Goal: Register for event/course

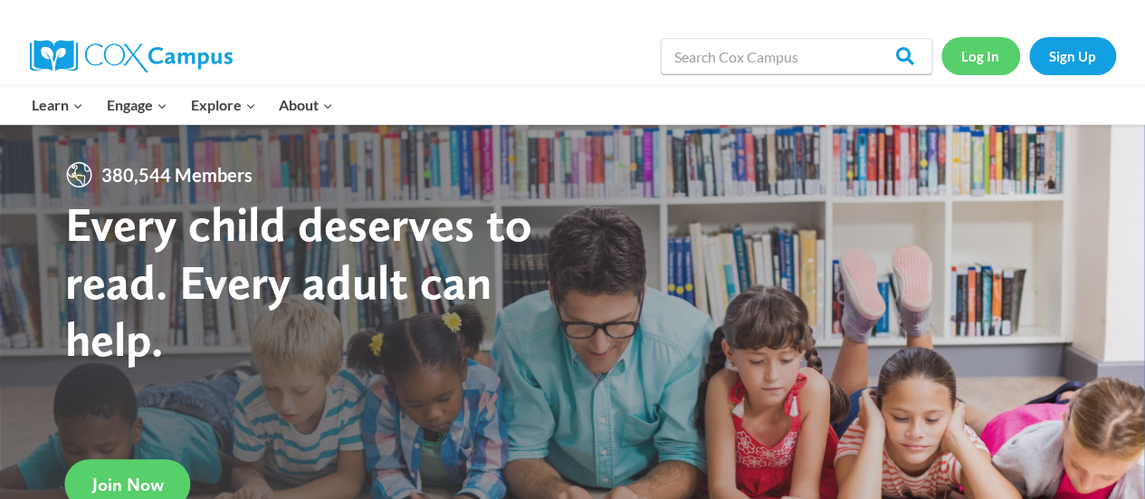
click at [967, 55] on link "Log In" at bounding box center [981, 55] width 79 height 37
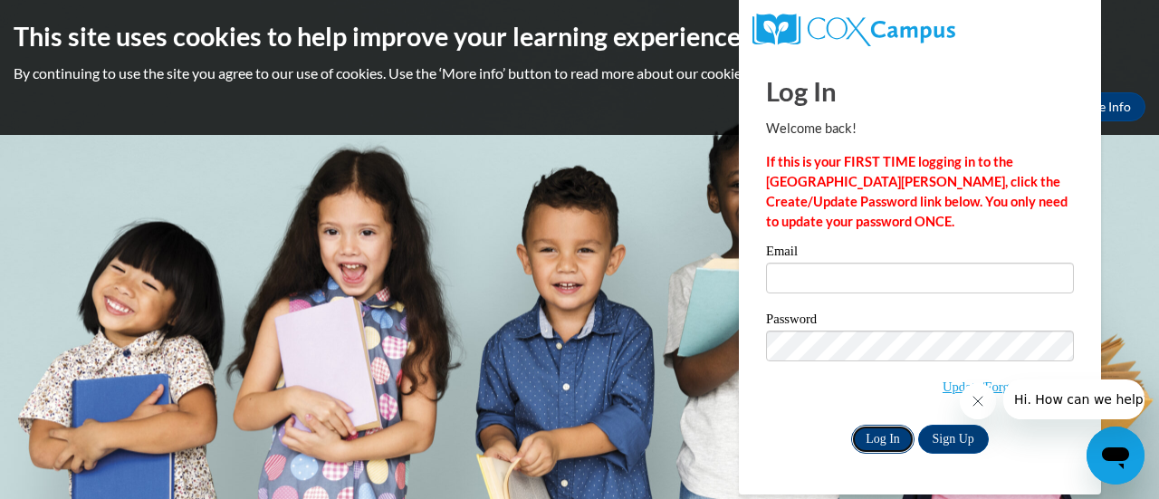
click at [875, 436] on input "Log In" at bounding box center [882, 439] width 63 height 29
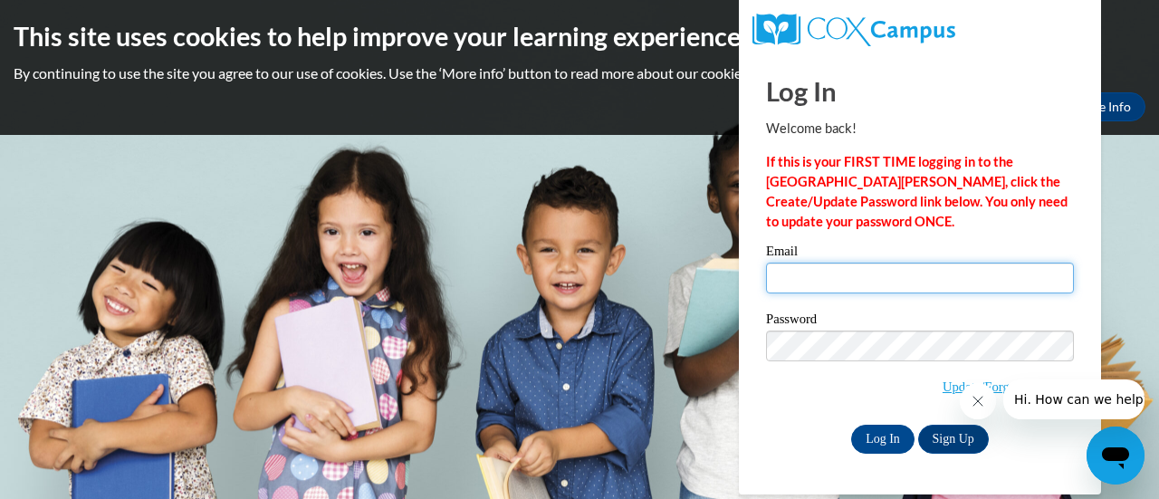
click at [855, 269] on input "Email" at bounding box center [920, 278] width 308 height 31
type input "msprather04@yahoo.com"
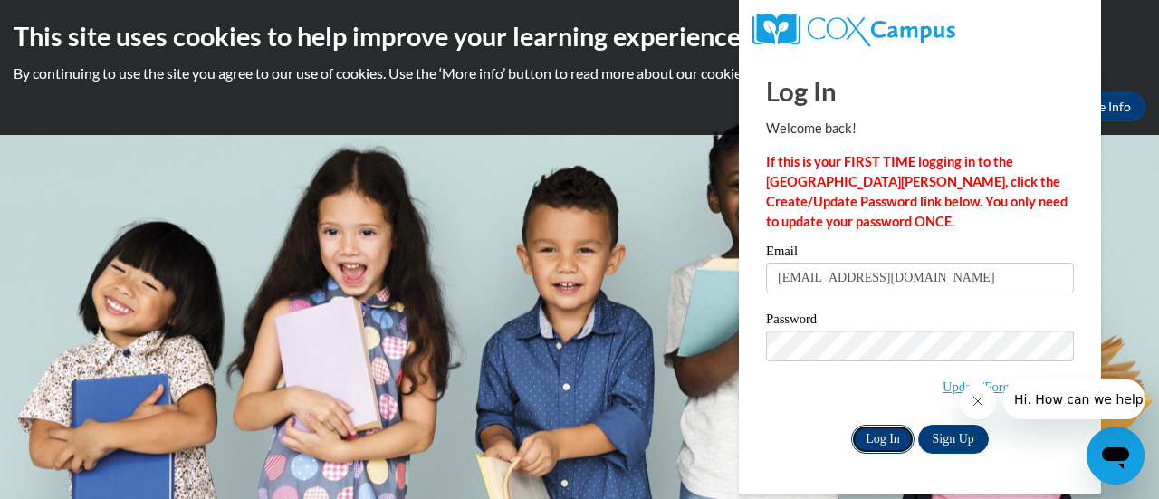
click at [867, 442] on input "Log In" at bounding box center [882, 439] width 63 height 29
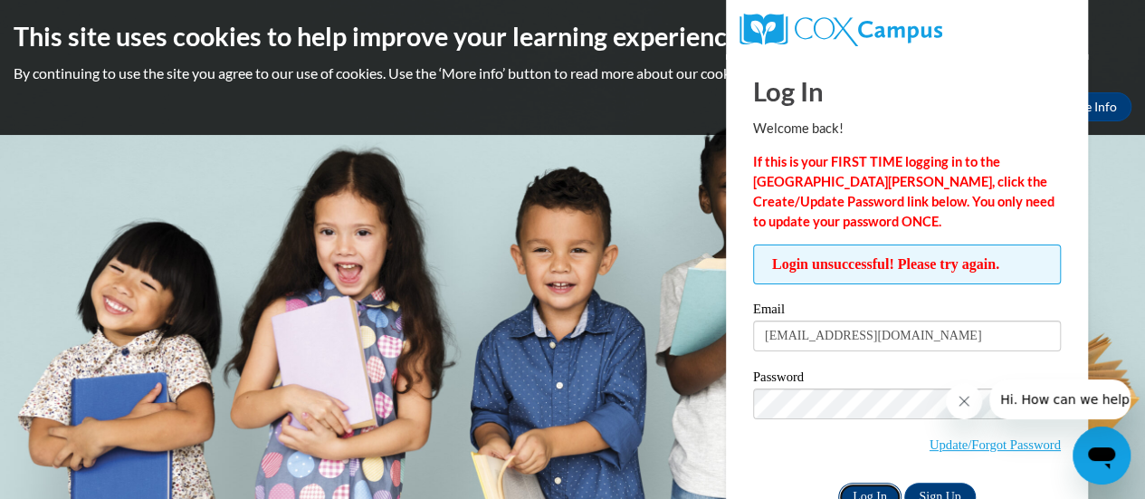
click at [869, 486] on input "Log In" at bounding box center [869, 497] width 63 height 29
click at [994, 441] on link "Update/Forgot Password" at bounding box center [995, 444] width 131 height 14
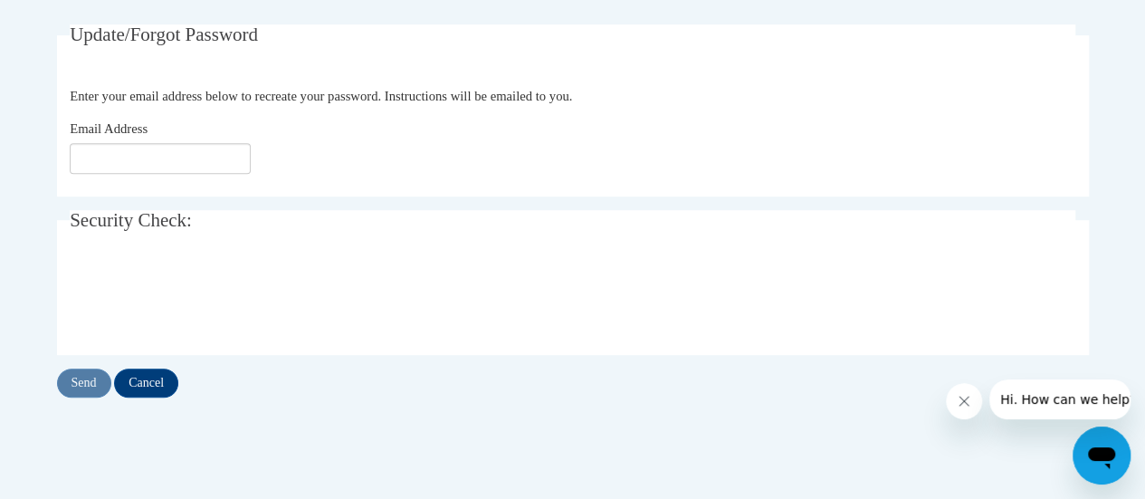
scroll to position [335, 0]
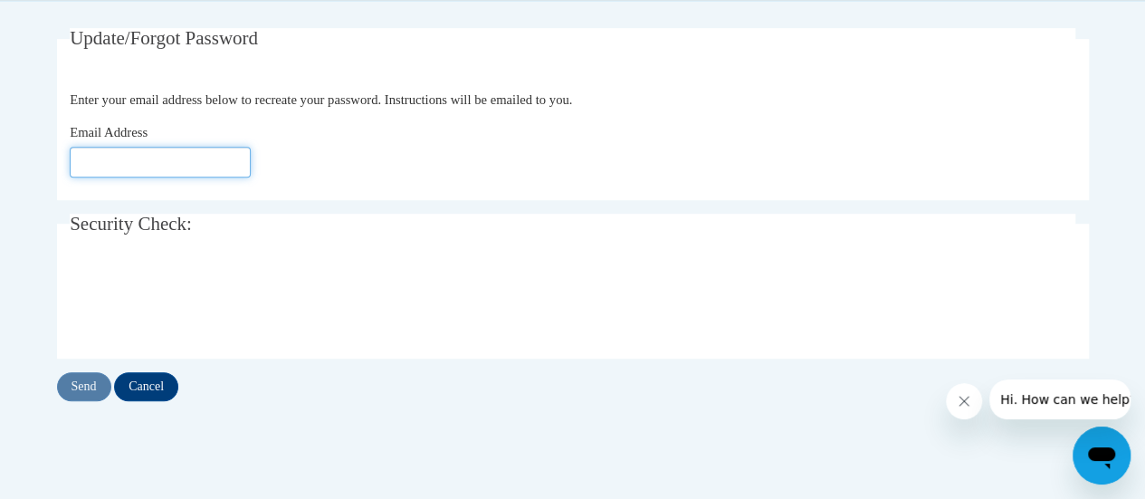
click at [212, 160] on input "Email Address" at bounding box center [160, 162] width 181 height 31
type input "[EMAIL_ADDRESS][DOMAIN_NAME]"
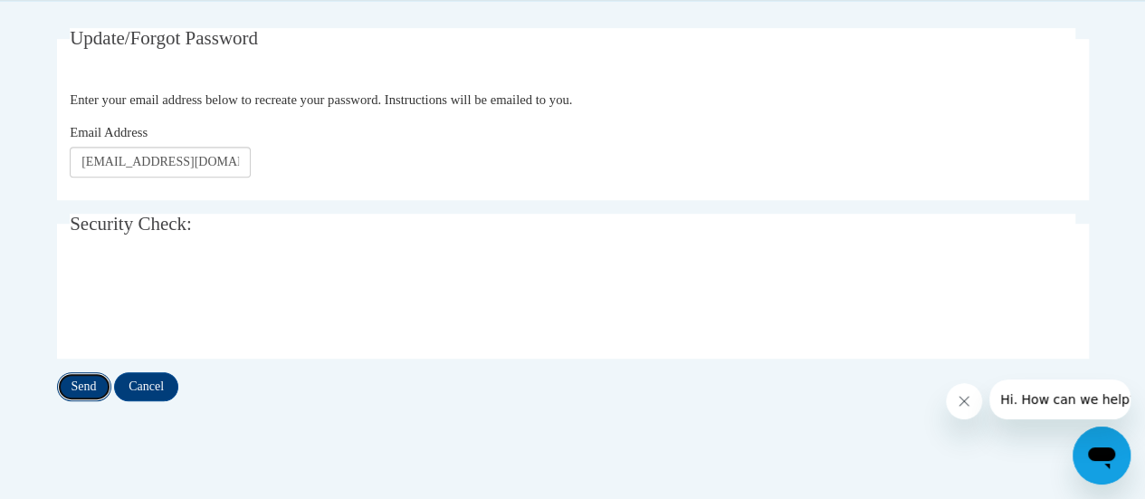
click at [74, 388] on input "Send" at bounding box center [84, 386] width 54 height 29
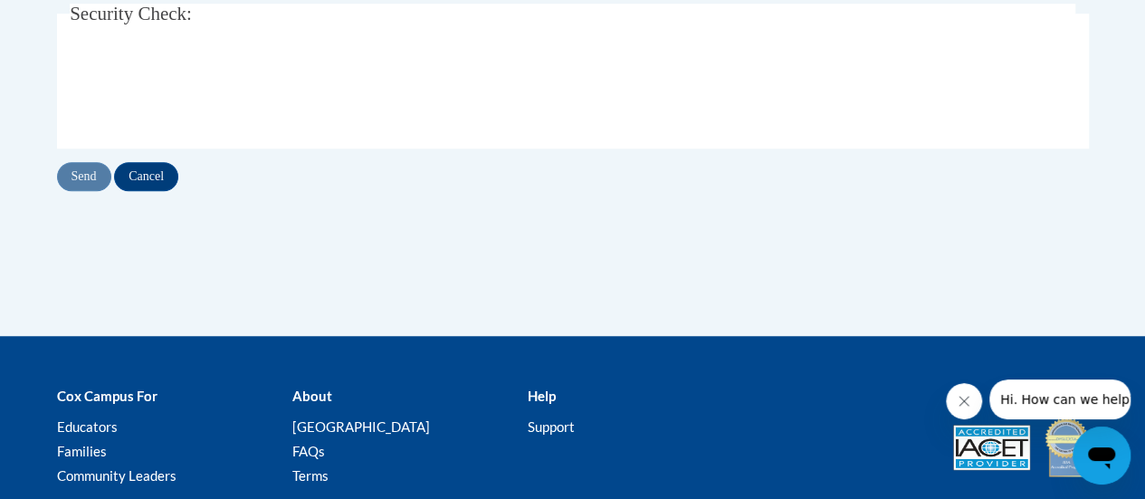
scroll to position [320, 0]
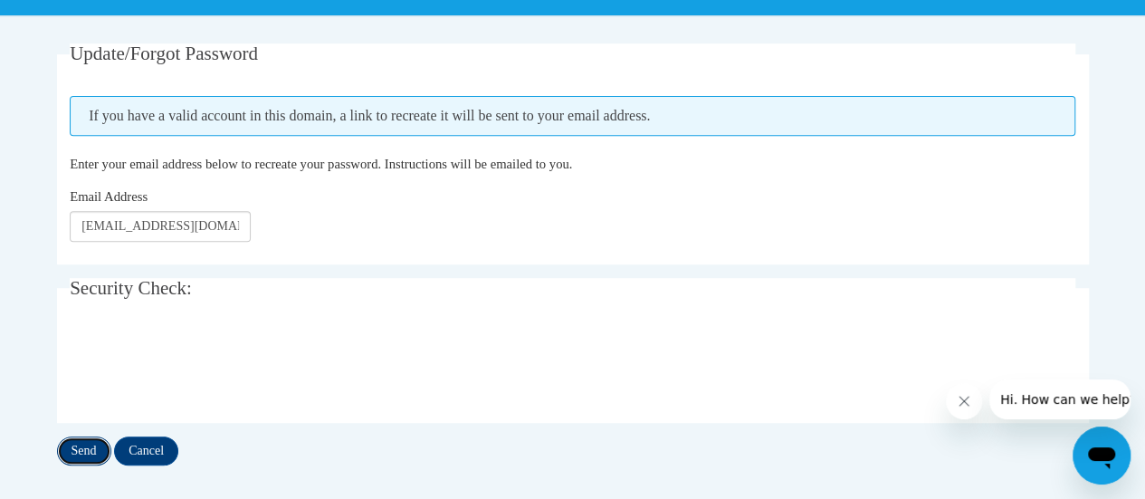
click at [91, 448] on input "Send" at bounding box center [84, 450] width 54 height 29
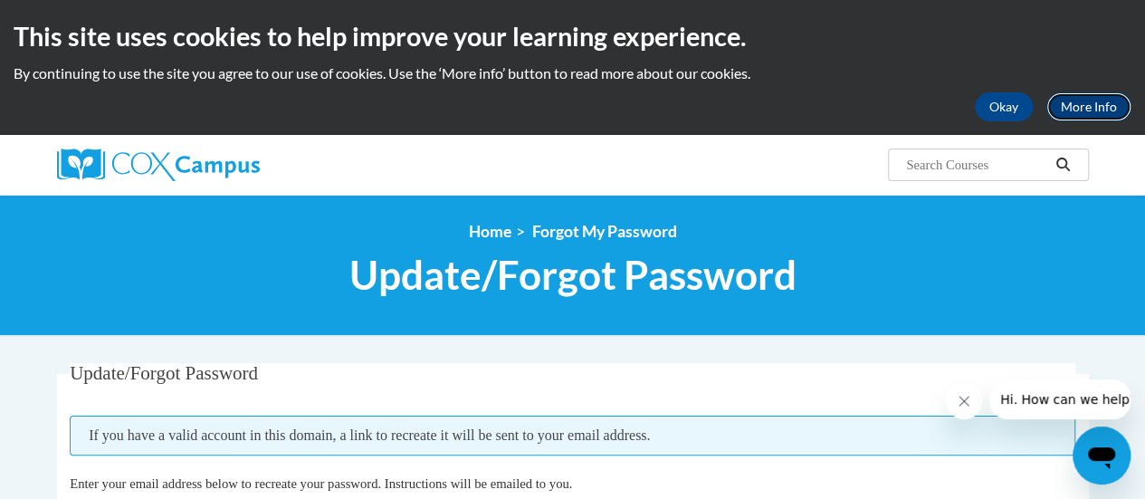
click at [1094, 106] on link "More Info" at bounding box center [1089, 106] width 85 height 29
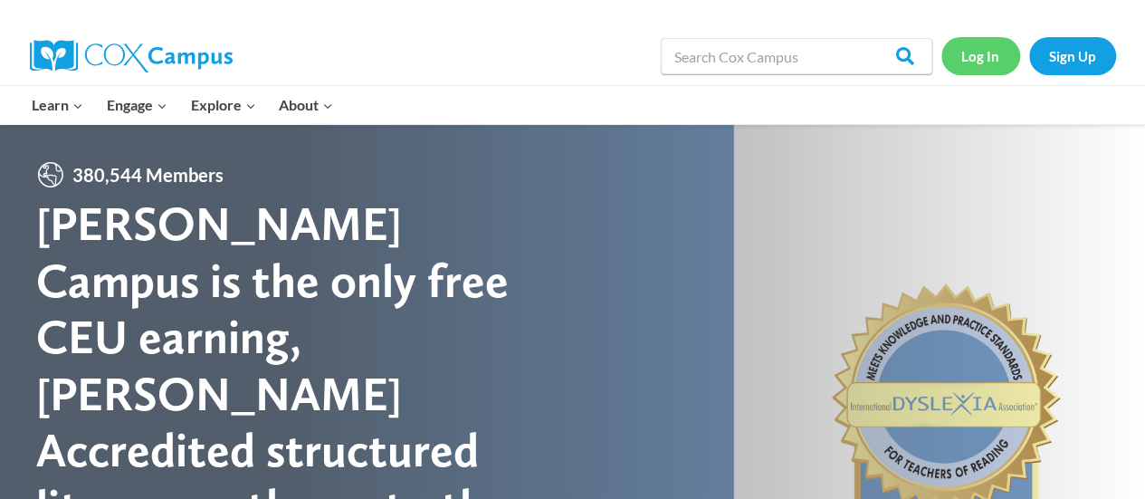
click at [972, 55] on link "Log In" at bounding box center [981, 55] width 79 height 37
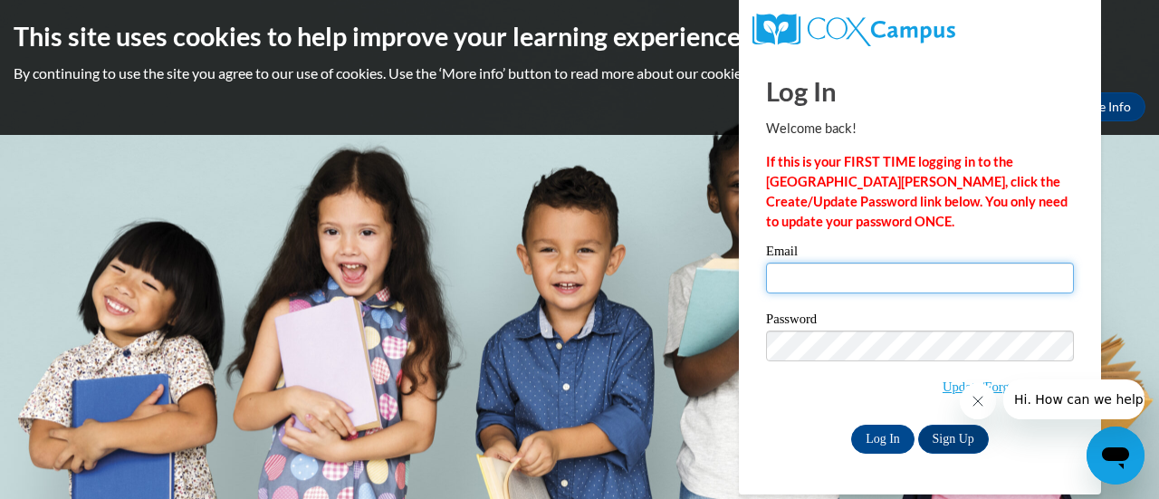
click at [923, 282] on input "Email" at bounding box center [920, 278] width 308 height 31
type input "msprather04@yahoo.com"
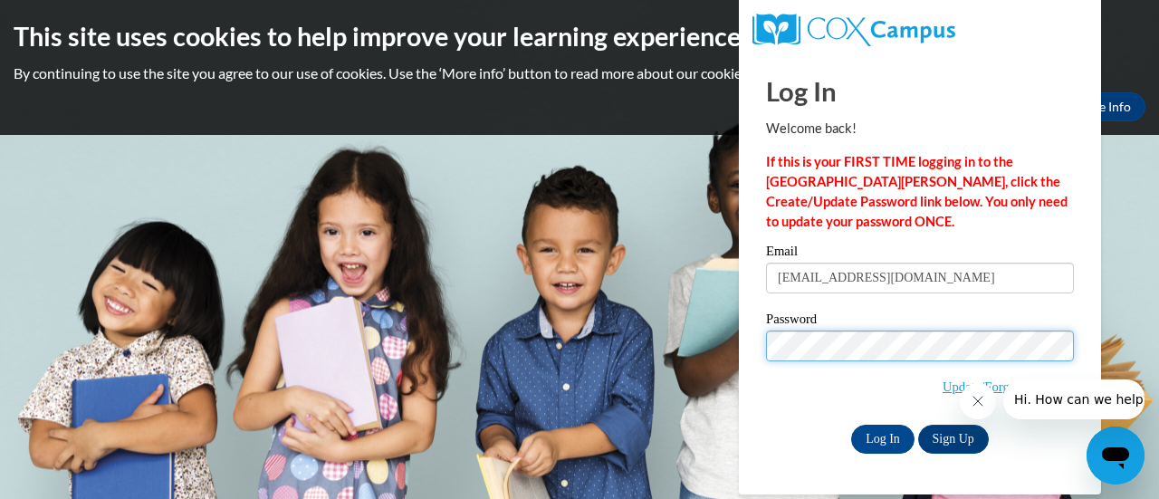
click at [851, 425] on input "Log In" at bounding box center [882, 439] width 63 height 29
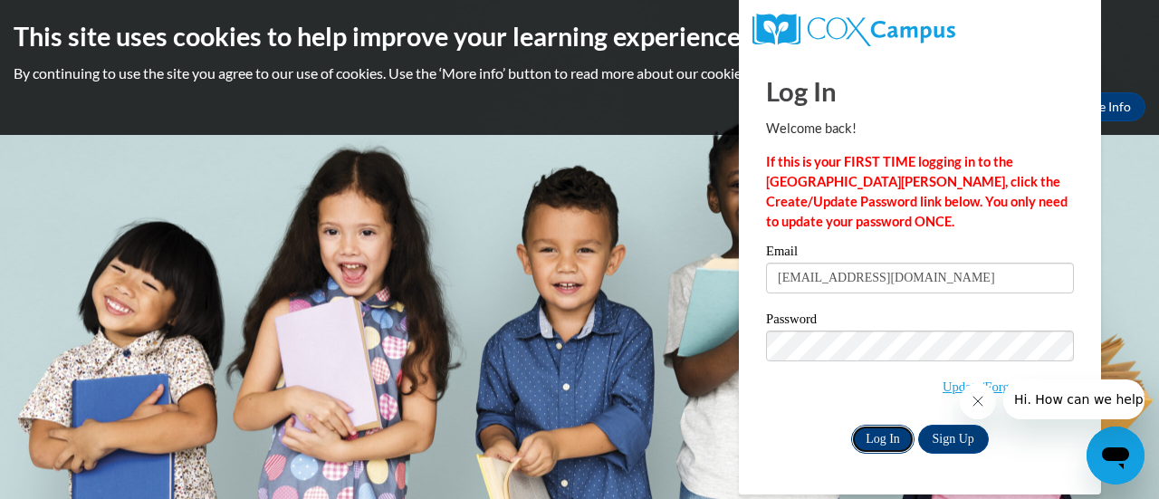
click at [896, 443] on input "Log In" at bounding box center [882, 439] width 63 height 29
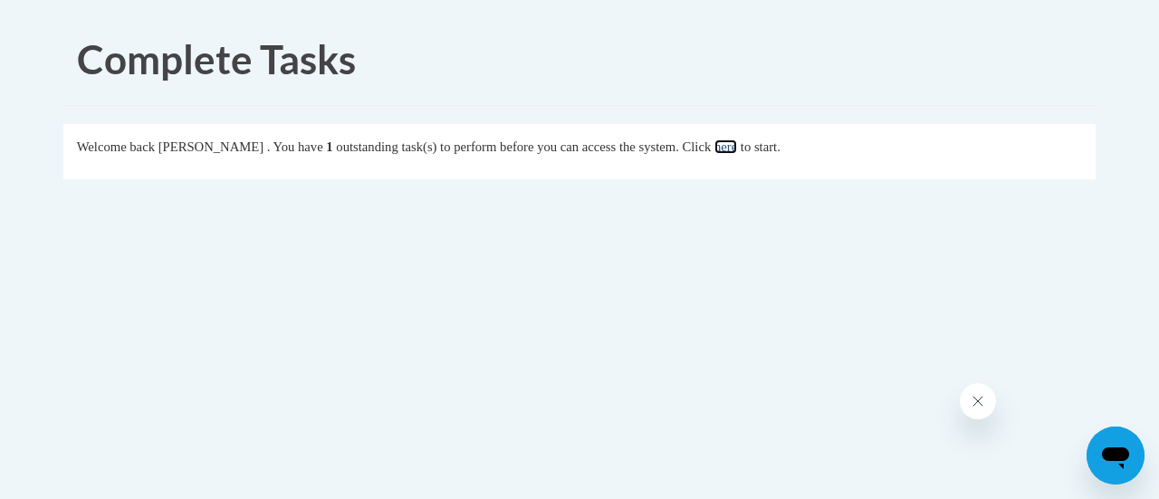
click at [737, 145] on link "here" at bounding box center [725, 146] width 23 height 14
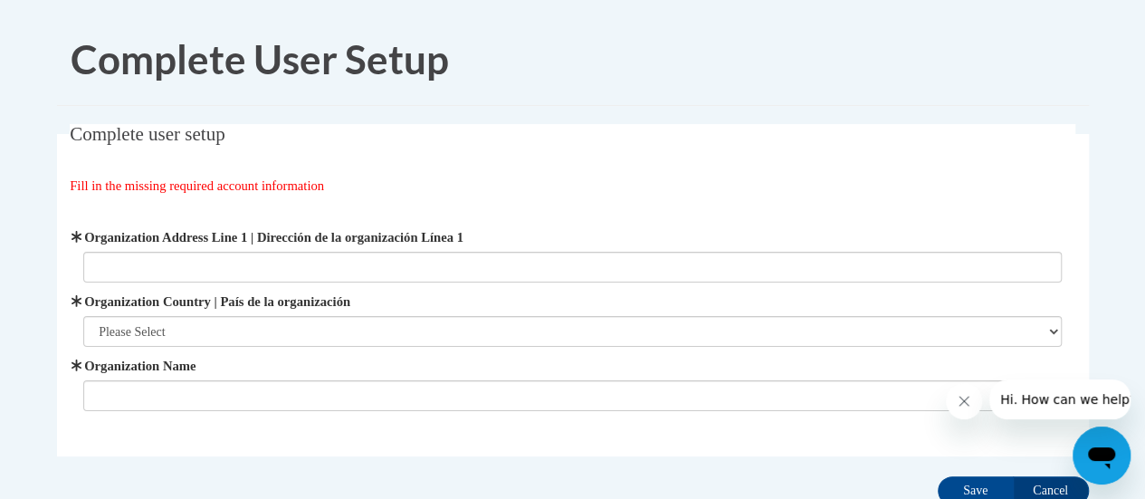
click at [508, 250] on span "Organization Address Line 1 | Dirección de la organización Línea 1" at bounding box center [572, 254] width 979 height 55
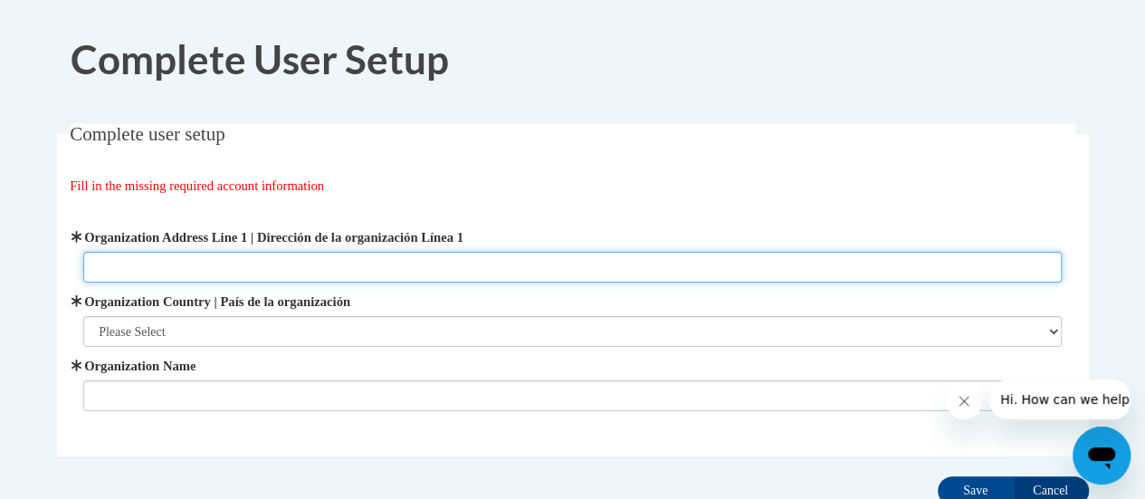
click at [500, 263] on input "Organization Address Line 1 | Dirección de la organización Línea 1" at bounding box center [572, 267] width 979 height 31
type input "[STREET_ADDRESS][PERSON_NAME]"
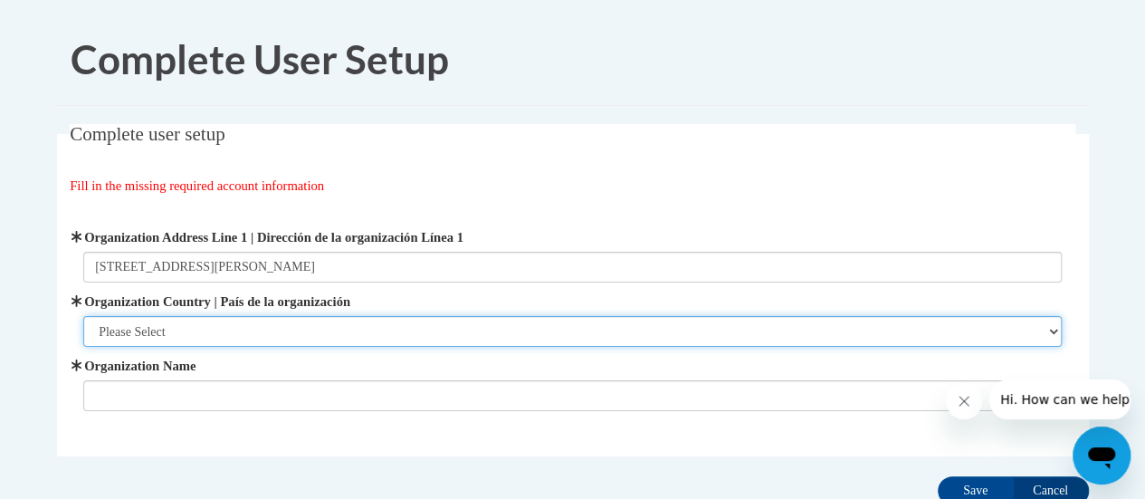
click at [306, 329] on select "Please Select [GEOGRAPHIC_DATA] | [GEOGRAPHIC_DATA] Outside of [GEOGRAPHIC_DATA…" at bounding box center [572, 331] width 979 height 31
select select "ad49bcad-a171-4b2e-b99c-48b446064914"
click at [83, 316] on select "Please Select [GEOGRAPHIC_DATA] | [GEOGRAPHIC_DATA] Outside of [GEOGRAPHIC_DATA…" at bounding box center [572, 331] width 979 height 31
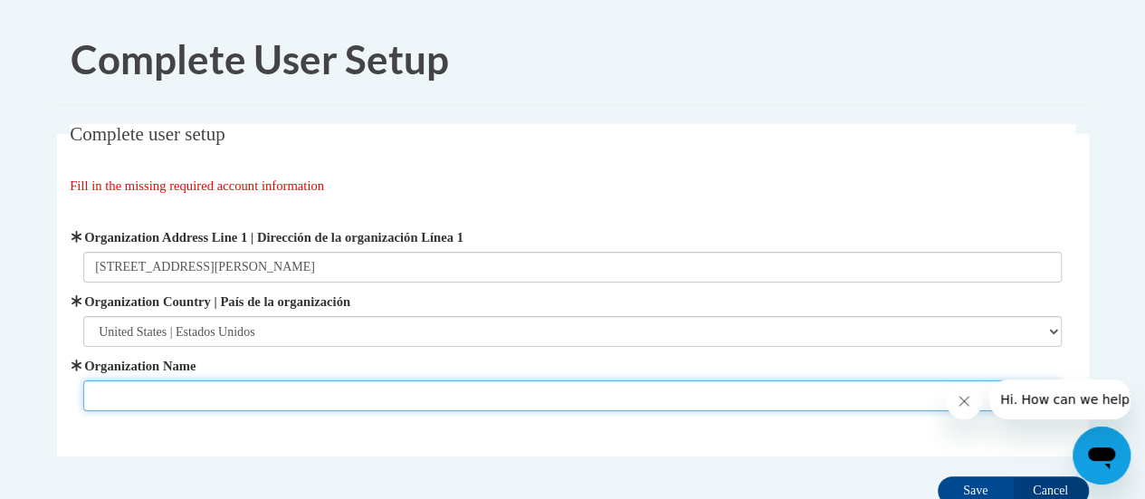
click at [291, 394] on input "Organization Name" at bounding box center [572, 395] width 979 height 31
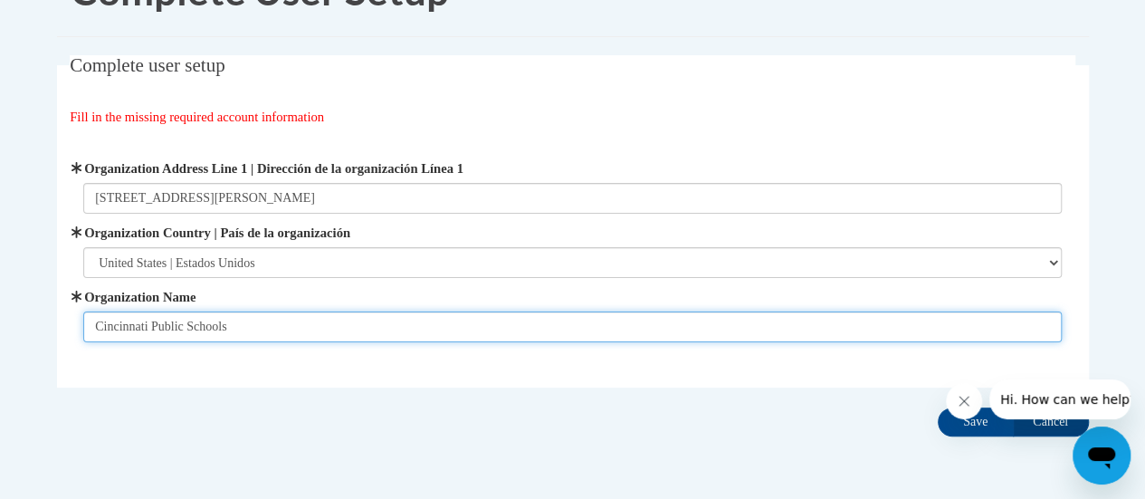
type input "Cincinnati Public Schools"
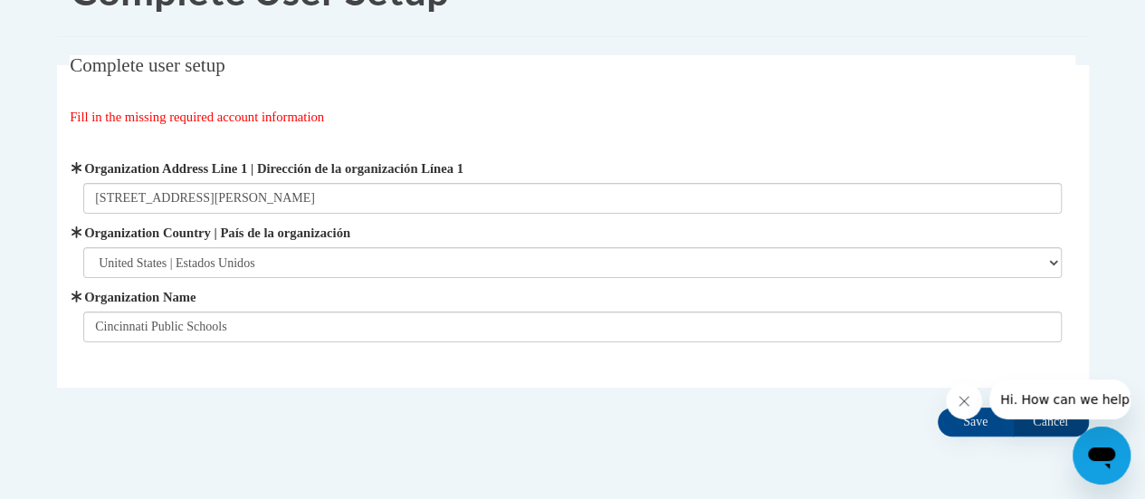
click at [975, 401] on button "Close message from company" at bounding box center [964, 401] width 36 height 36
click at [975, 421] on input "Save" at bounding box center [976, 421] width 76 height 29
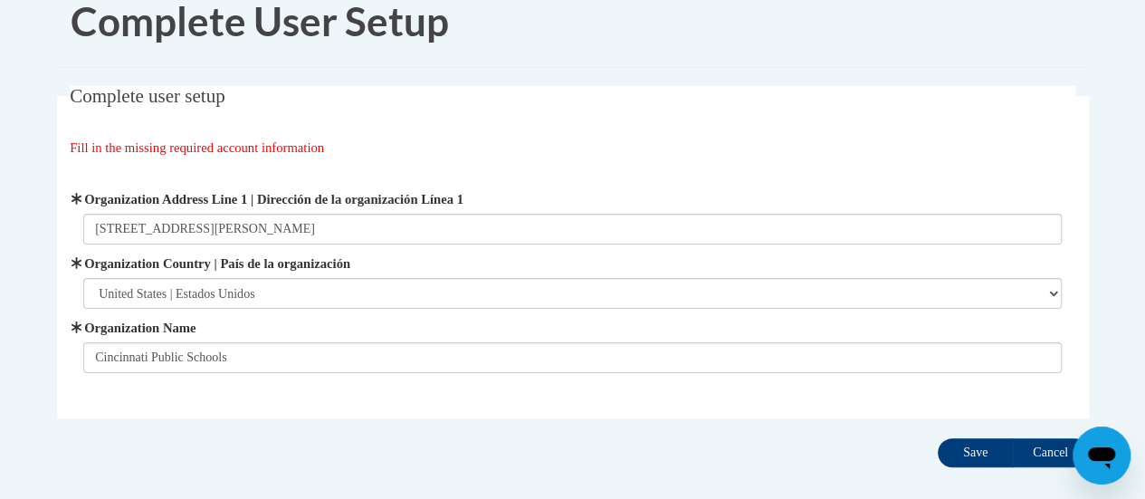
scroll to position [37, 0]
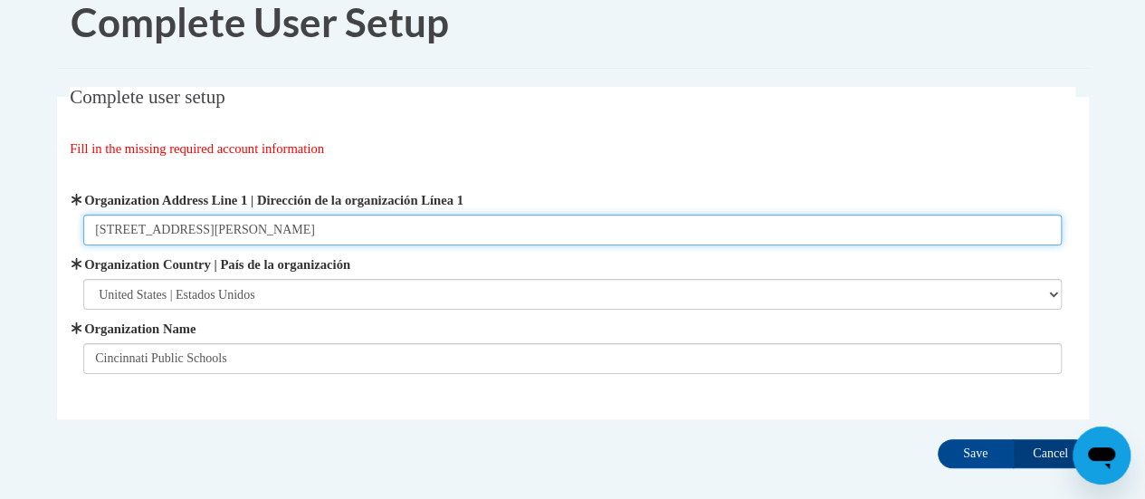
click at [245, 215] on input "7451 Montgomery Road" at bounding box center [572, 230] width 979 height 31
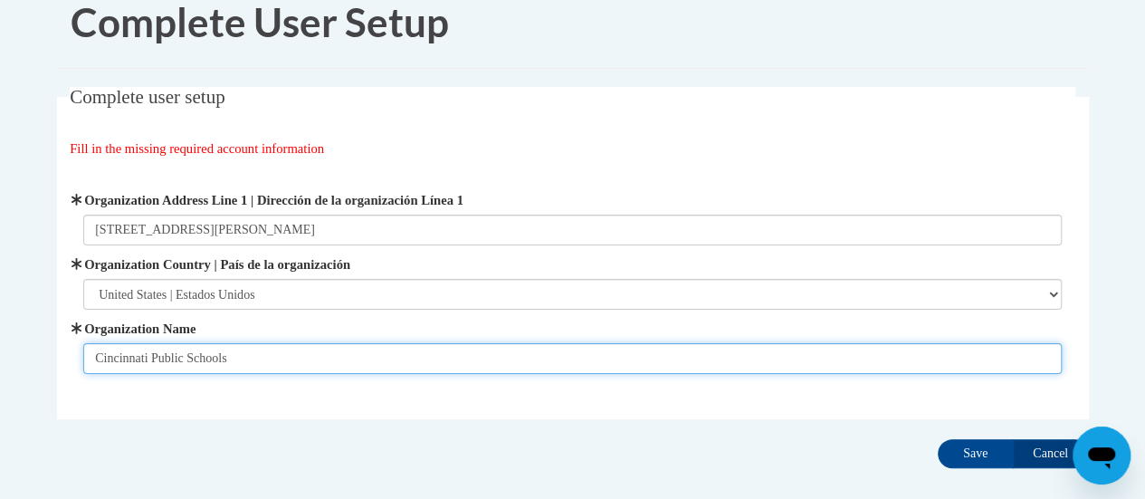
click at [332, 345] on input "Cincinnati Public Schools" at bounding box center [572, 358] width 979 height 31
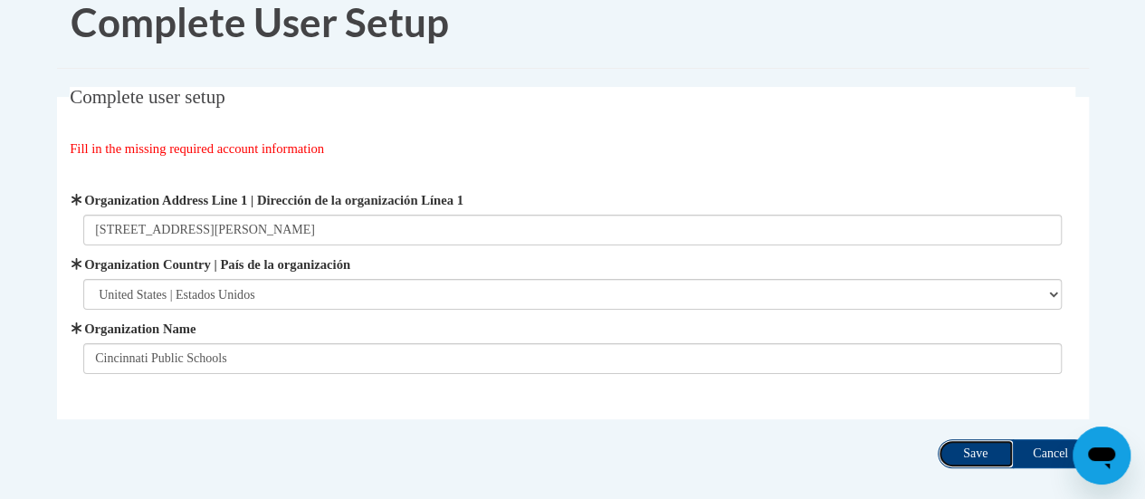
click at [973, 455] on input "Save" at bounding box center [976, 453] width 76 height 29
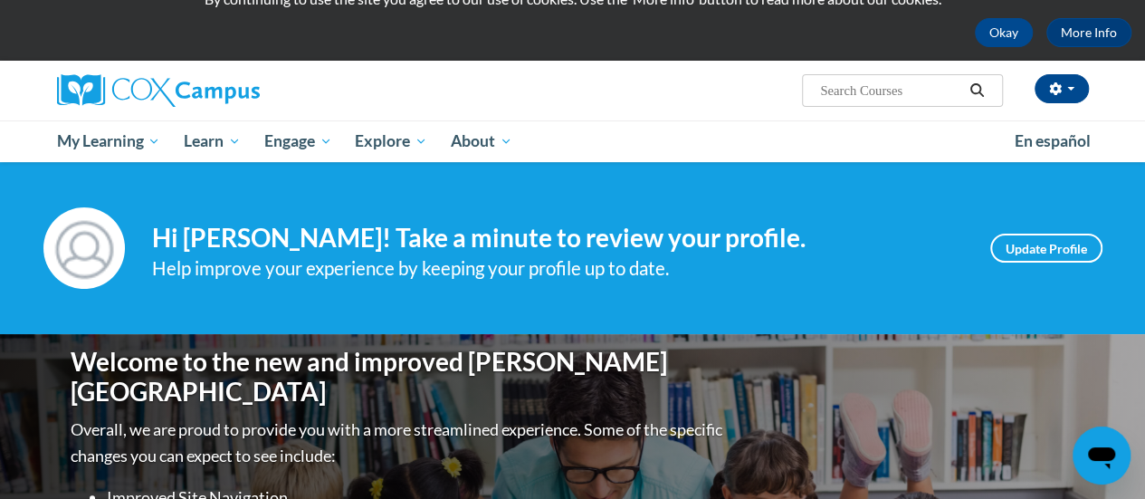
scroll to position [58, 0]
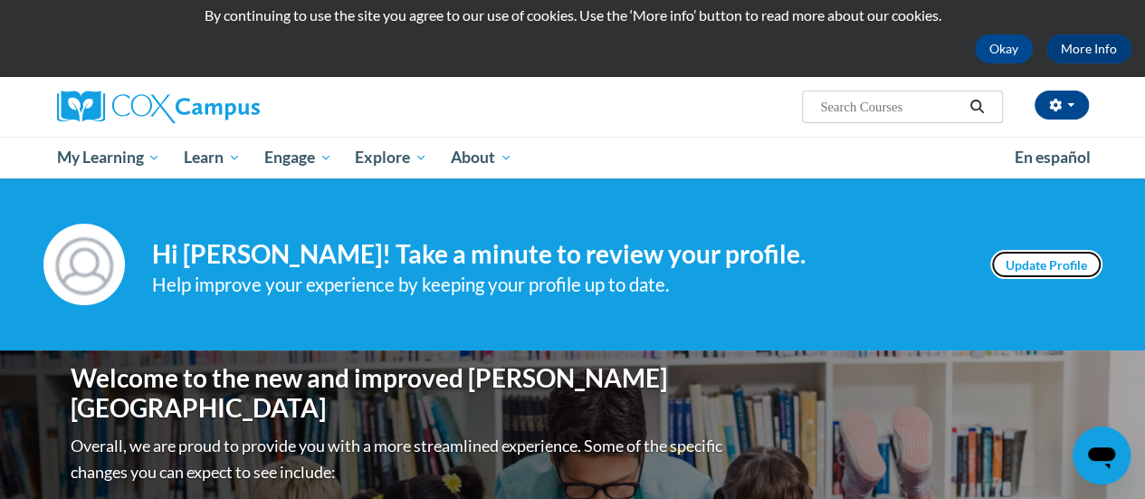
click at [1028, 271] on link "Update Profile" at bounding box center [1046, 264] width 112 height 29
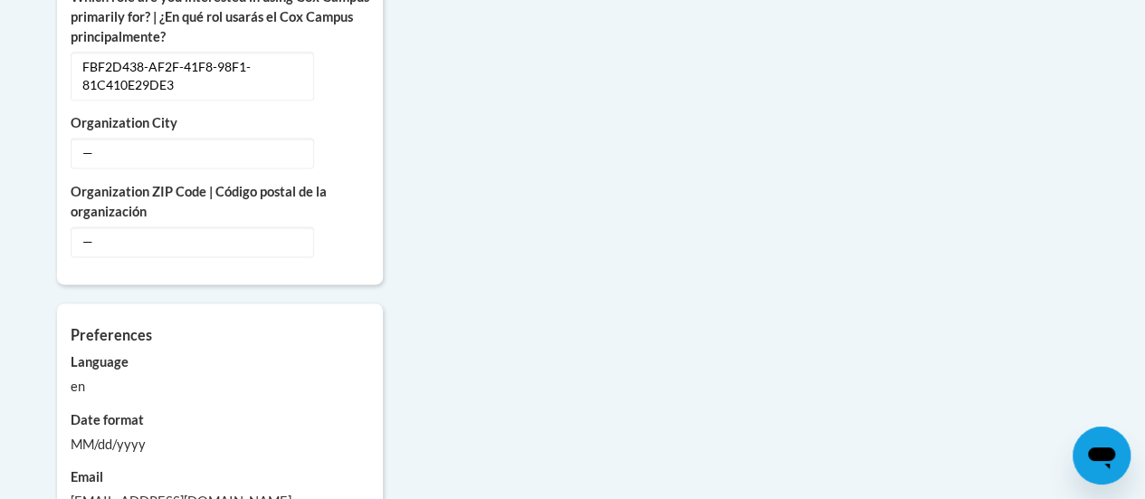
scroll to position [1009, 0]
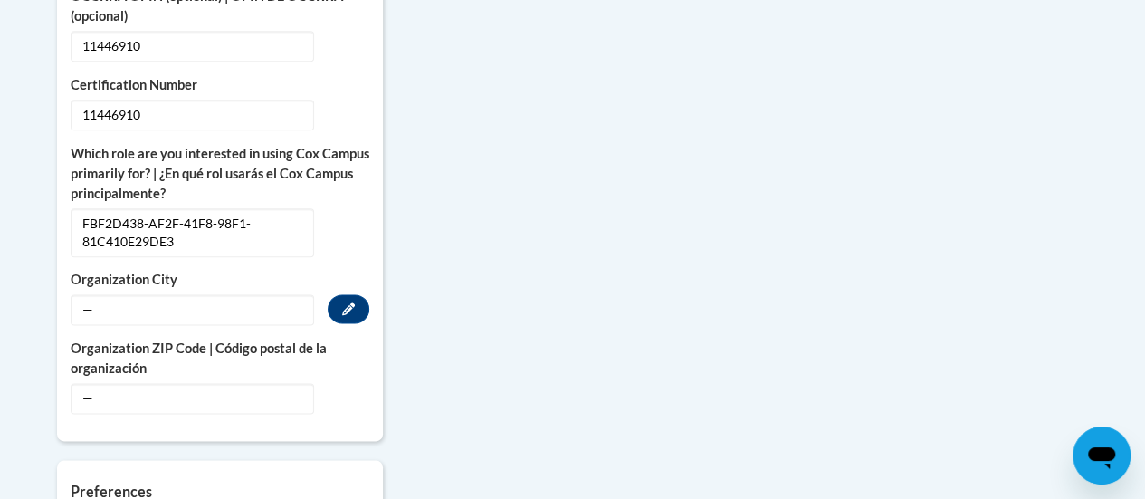
click at [237, 294] on span "—" at bounding box center [193, 309] width 244 height 31
click at [83, 294] on span "—" at bounding box center [193, 309] width 244 height 31
click at [347, 299] on button "Edit" at bounding box center [349, 308] width 42 height 29
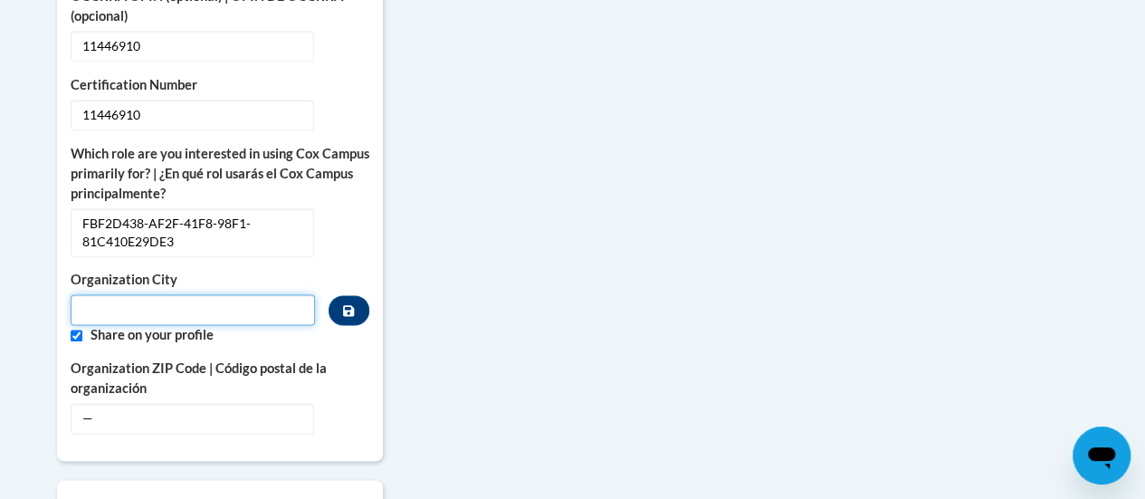
click at [275, 294] on input "Metadata input" at bounding box center [193, 309] width 245 height 31
click at [210, 294] on input "Metadata input" at bounding box center [193, 309] width 245 height 31
type input "Cincinnati"
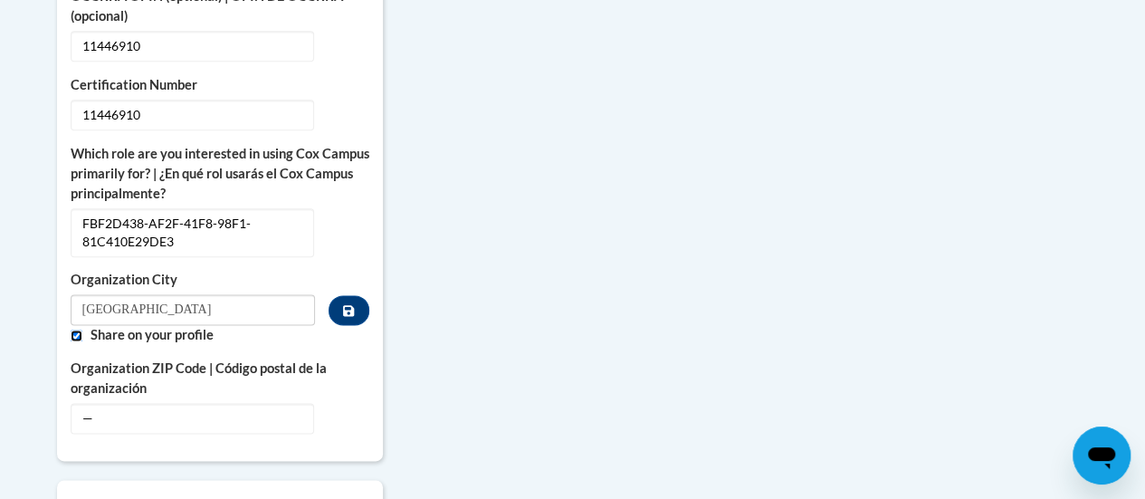
click at [71, 330] on input "Custom profile fields" at bounding box center [77, 336] width 12 height 12
checkbox input "false"
click at [355, 403] on button "Edit" at bounding box center [349, 417] width 42 height 29
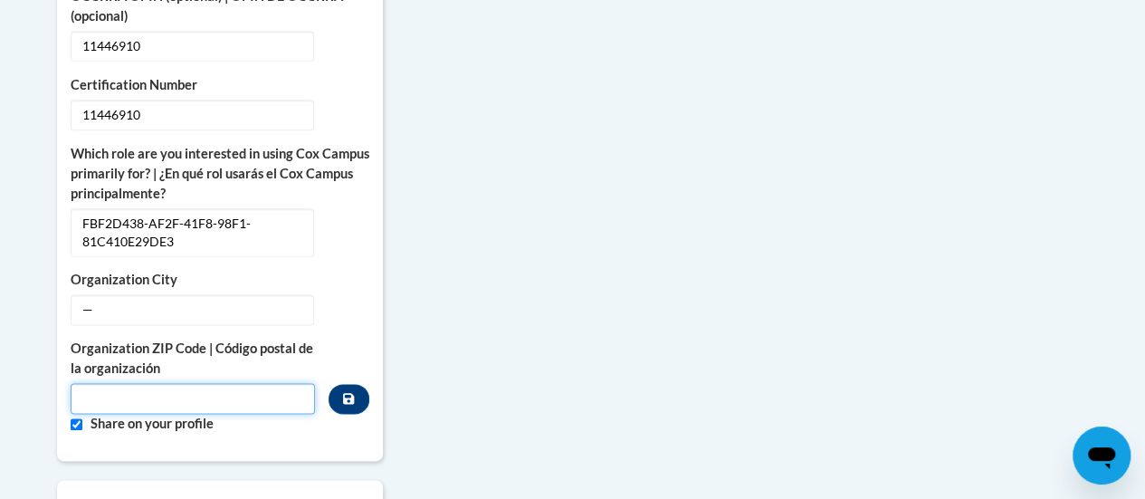
click at [174, 383] on input "Metadata input" at bounding box center [193, 398] width 245 height 31
type input "45236"
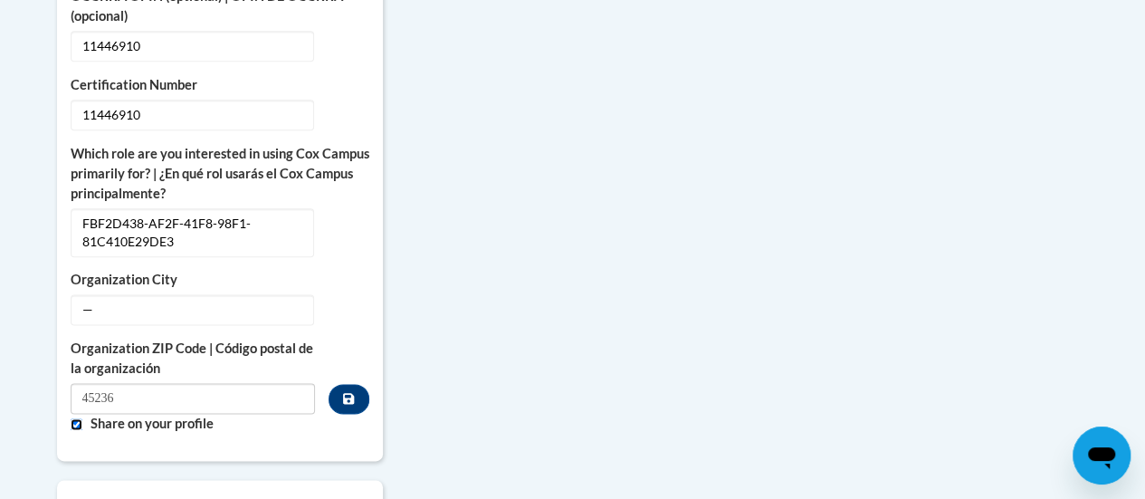
click at [72, 418] on input "Custom profile fields" at bounding box center [77, 424] width 12 height 12
checkbox input "false"
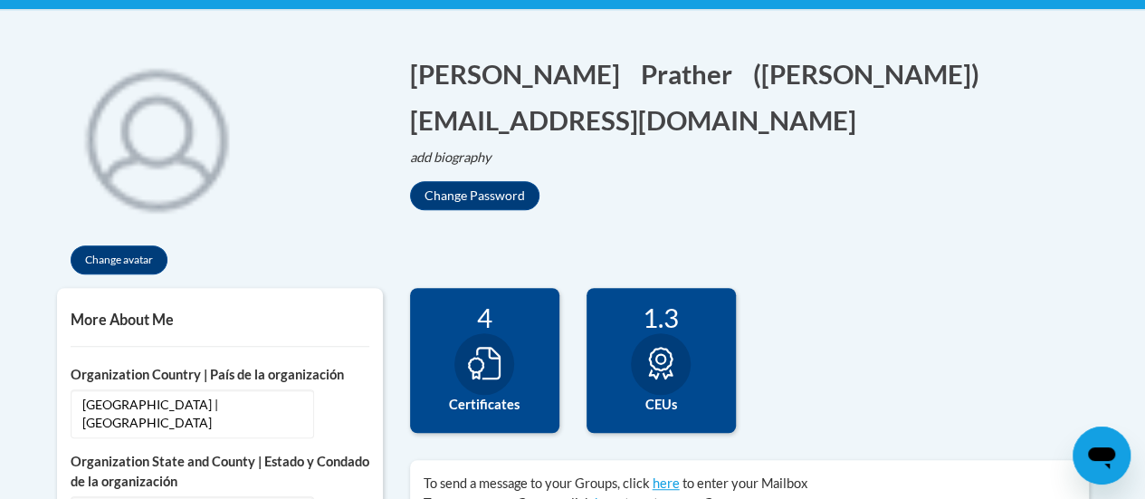
scroll to position [354, 0]
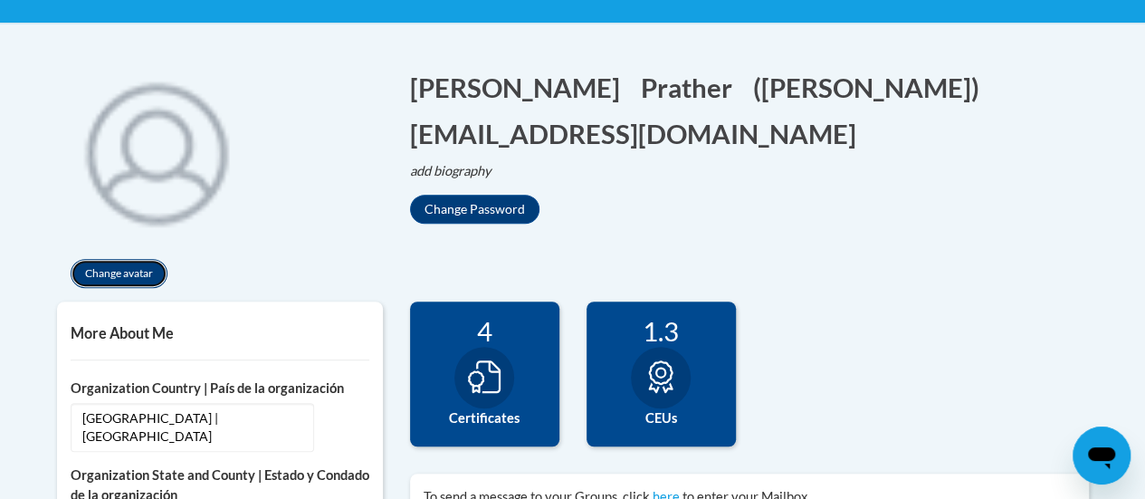
click at [135, 270] on button "Change avatar" at bounding box center [119, 273] width 97 height 29
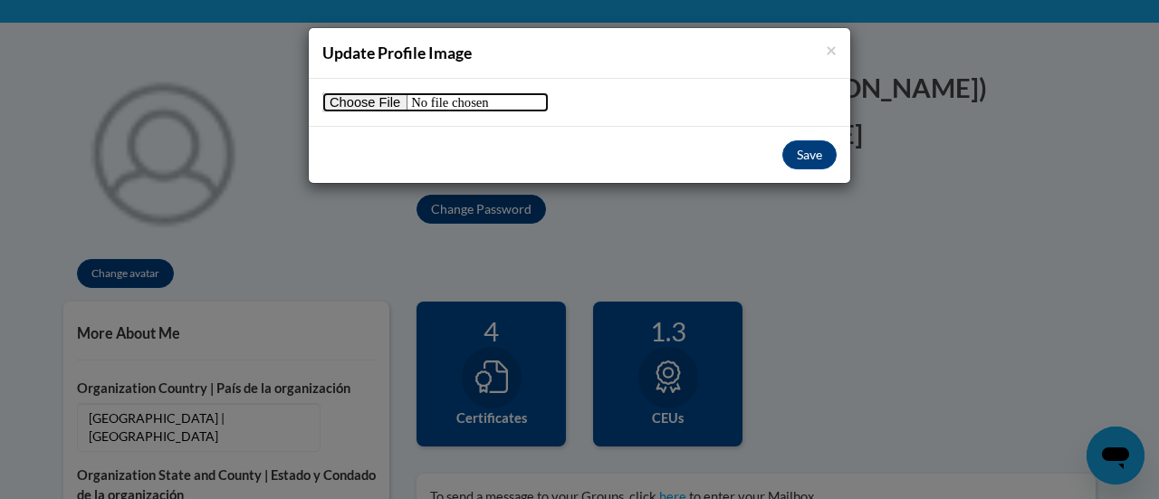
click at [377, 105] on input "file" at bounding box center [435, 102] width 226 height 20
click at [827, 49] on span "×" at bounding box center [831, 49] width 11 height 23
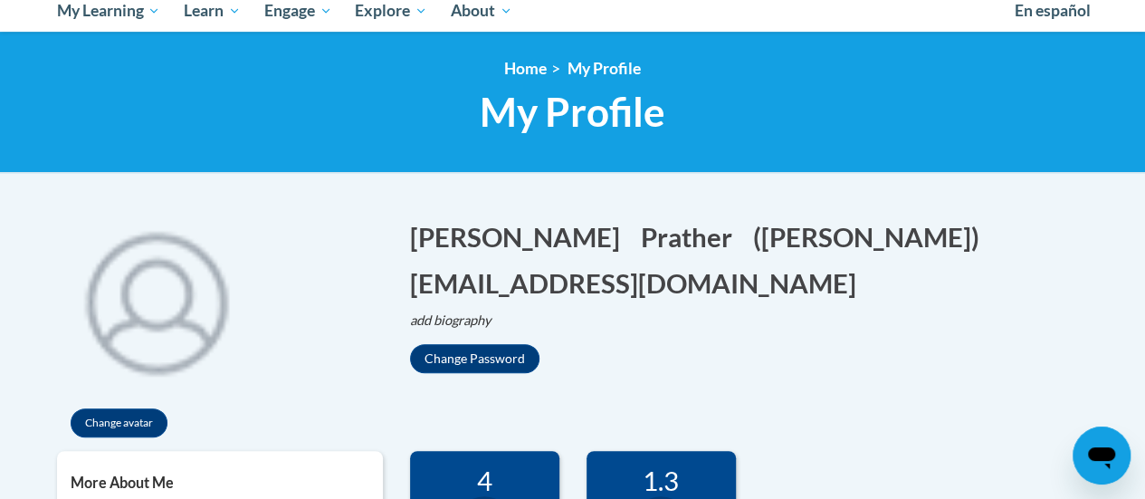
scroll to position [0, 0]
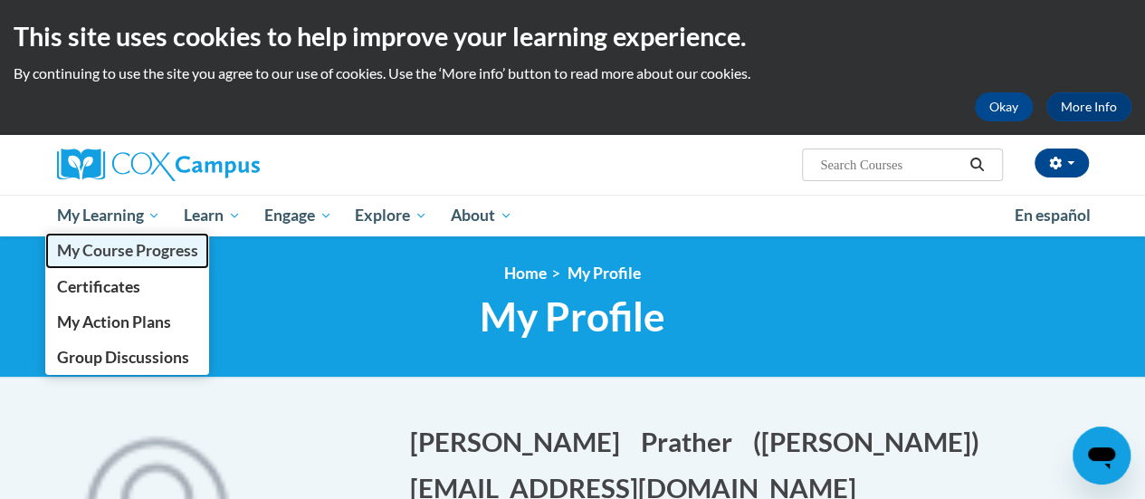
click at [134, 245] on span "My Course Progress" at bounding box center [126, 250] width 141 height 19
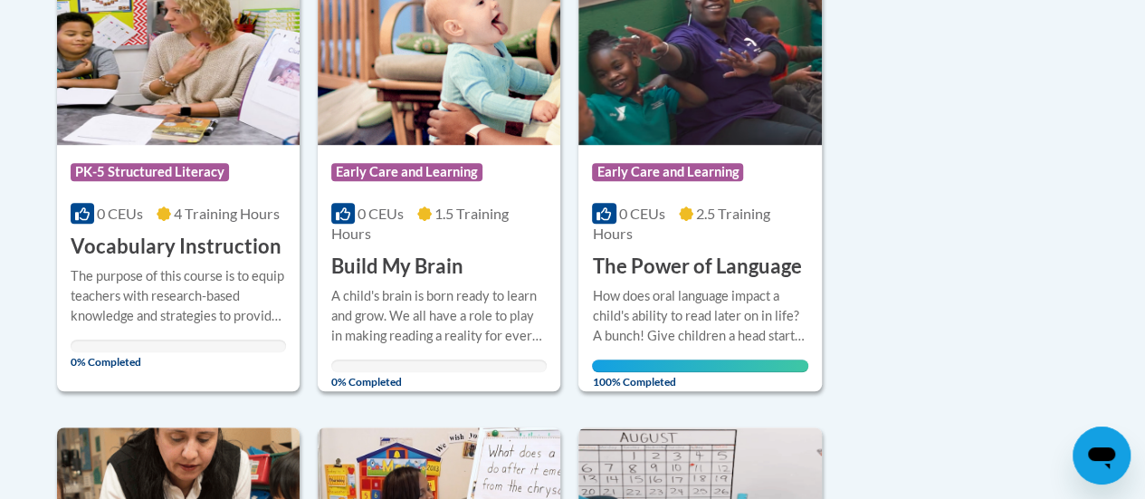
scroll to position [467, 0]
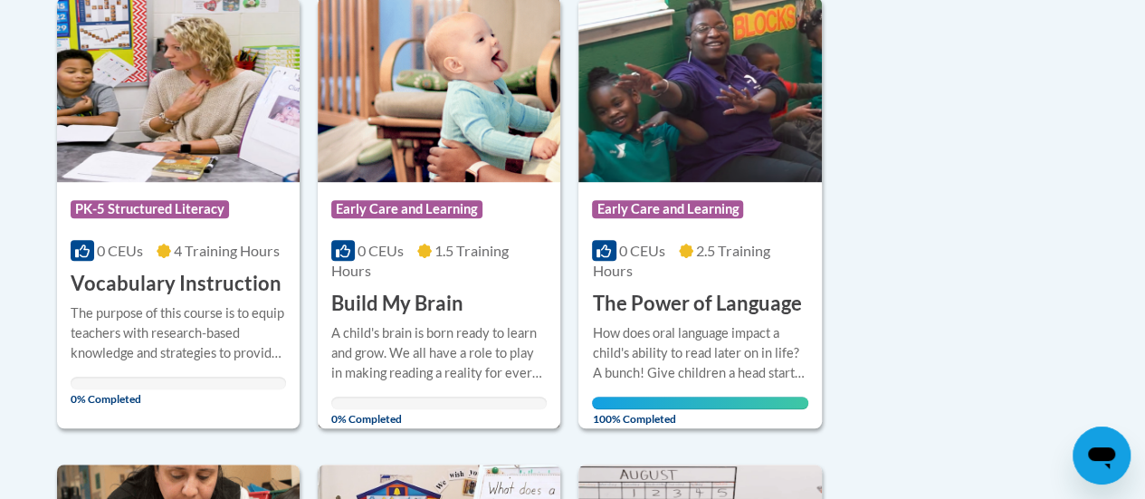
click at [404, 129] on img at bounding box center [439, 89] width 243 height 185
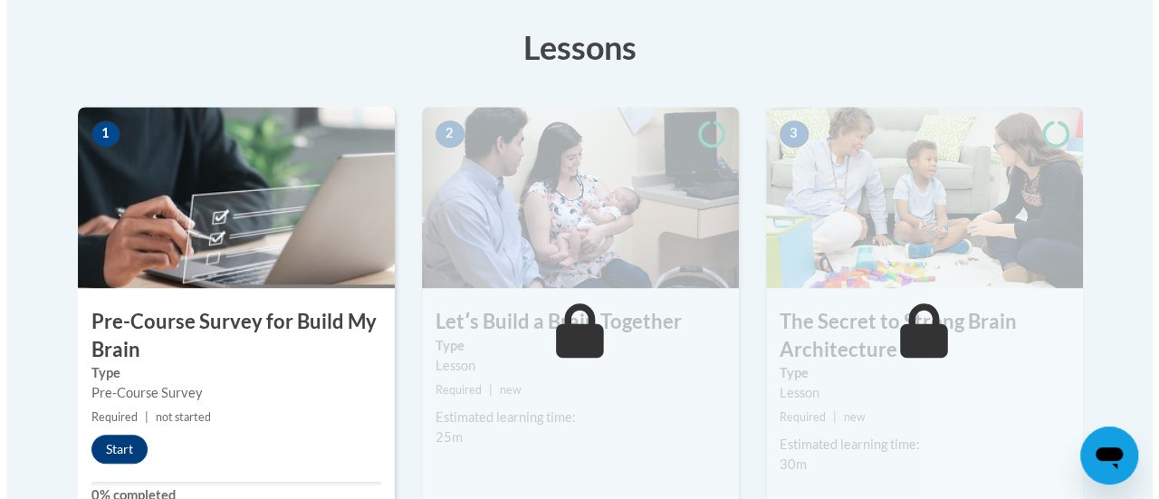
scroll to position [504, 0]
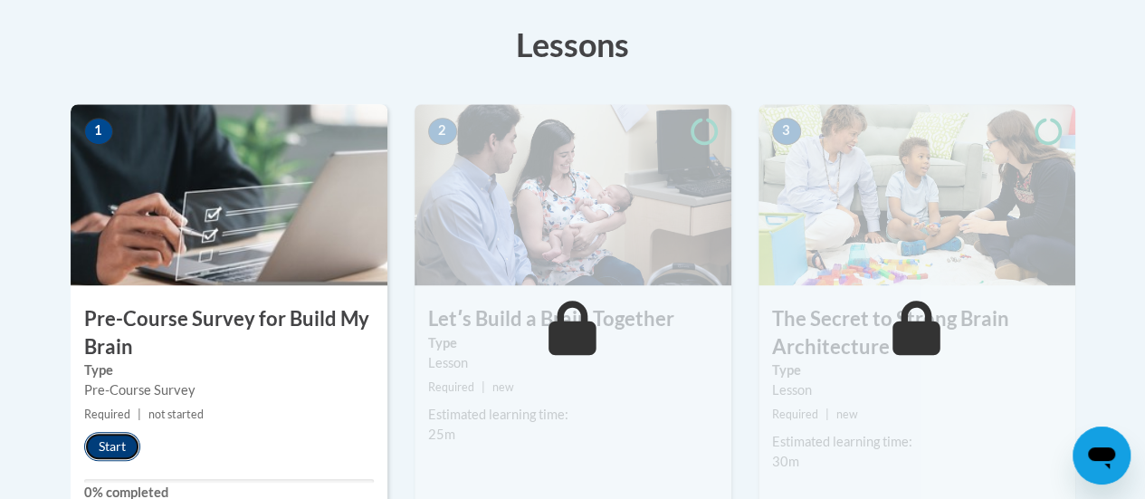
click at [120, 453] on button "Start" at bounding box center [112, 446] width 56 height 29
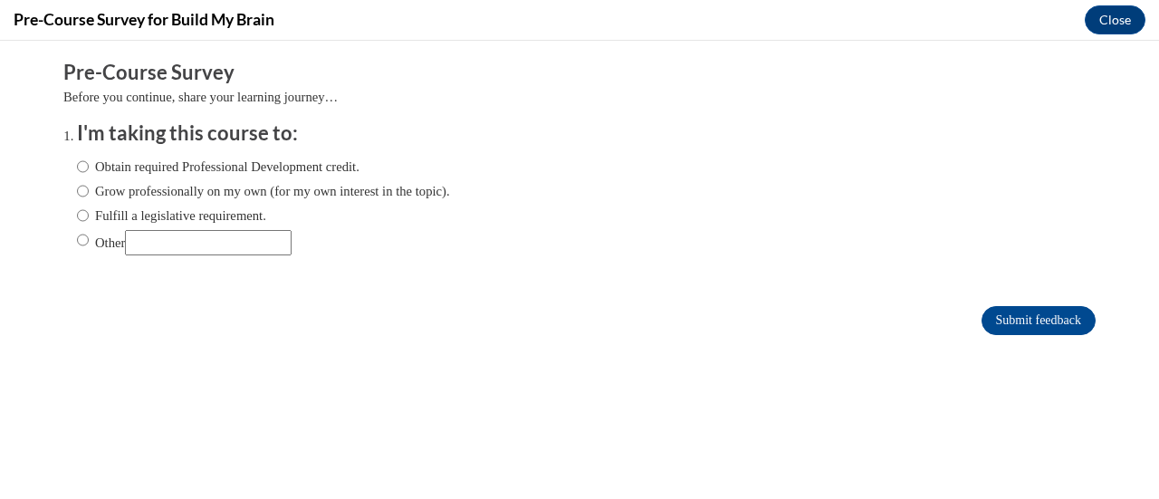
scroll to position [0, 0]
click at [256, 166] on label "Obtain required Professional Development credit." at bounding box center [218, 167] width 282 height 20
click at [89, 166] on input "Obtain required Professional Development credit." at bounding box center [83, 167] width 12 height 20
radio input "true"
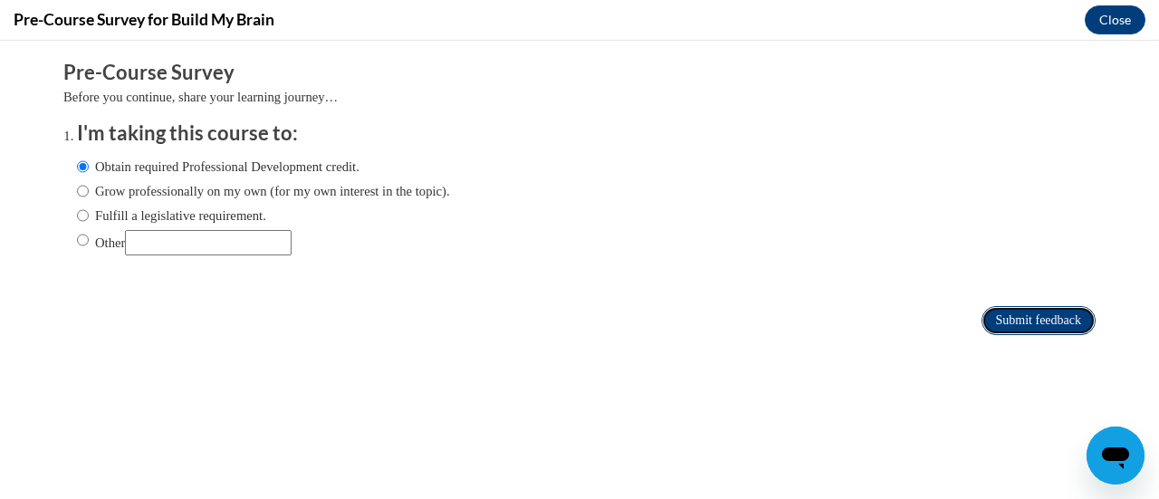
click at [1042, 330] on input "Submit feedback" at bounding box center [1038, 320] width 114 height 29
click at [1023, 321] on input "Submit feedback" at bounding box center [1038, 320] width 114 height 29
click at [1112, 26] on button "Close" at bounding box center [1115, 19] width 61 height 29
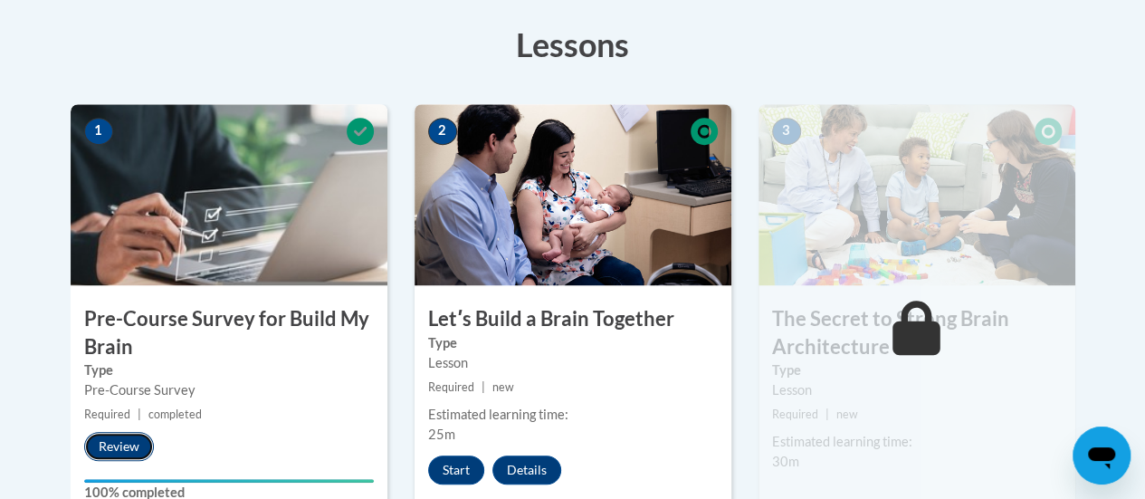
click at [108, 445] on button "Review" at bounding box center [119, 446] width 70 height 29
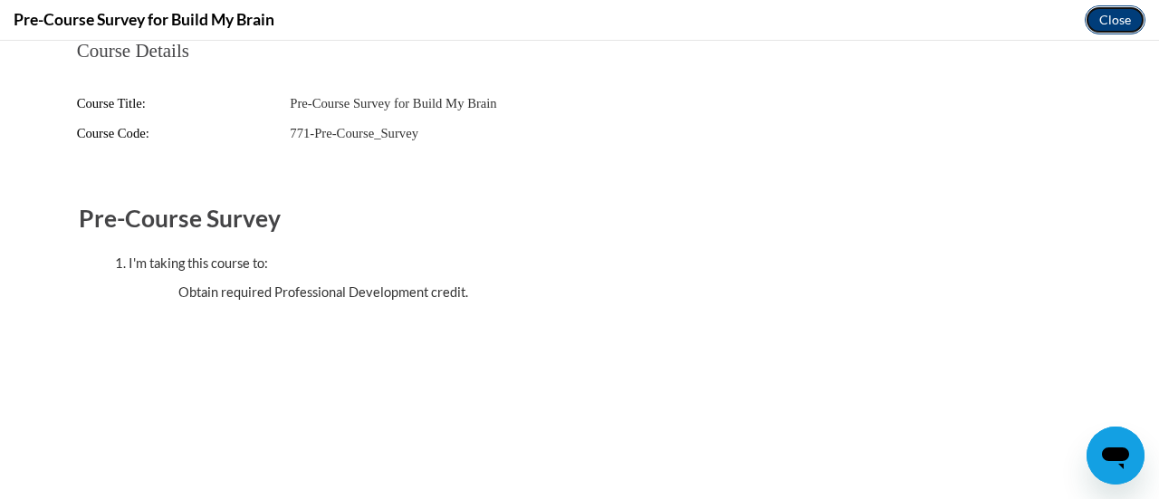
click at [1125, 31] on button "Close" at bounding box center [1115, 19] width 61 height 29
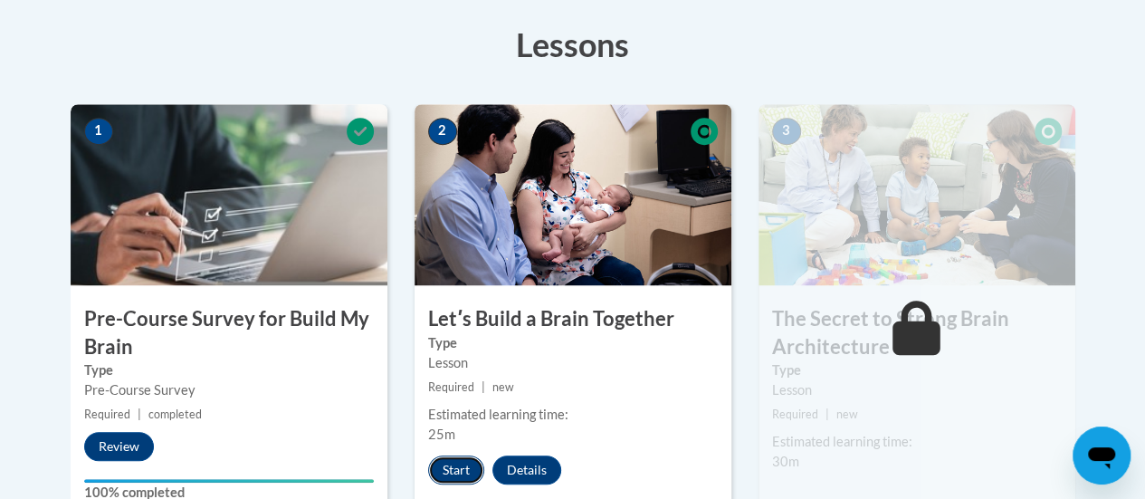
click at [468, 465] on button "Start" at bounding box center [456, 469] width 56 height 29
click at [466, 455] on button "Start" at bounding box center [456, 469] width 56 height 29
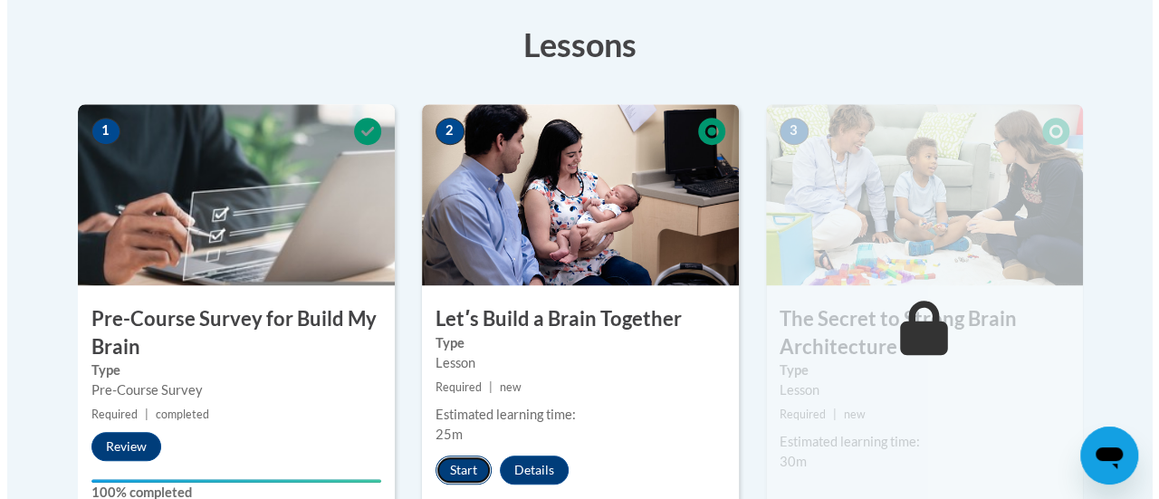
scroll to position [608, 0]
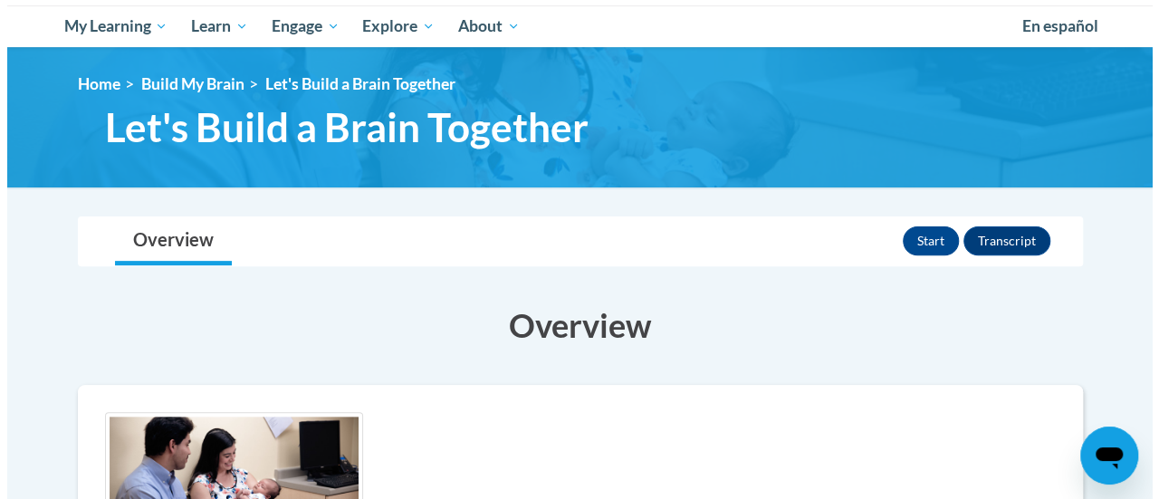
scroll to position [191, 0]
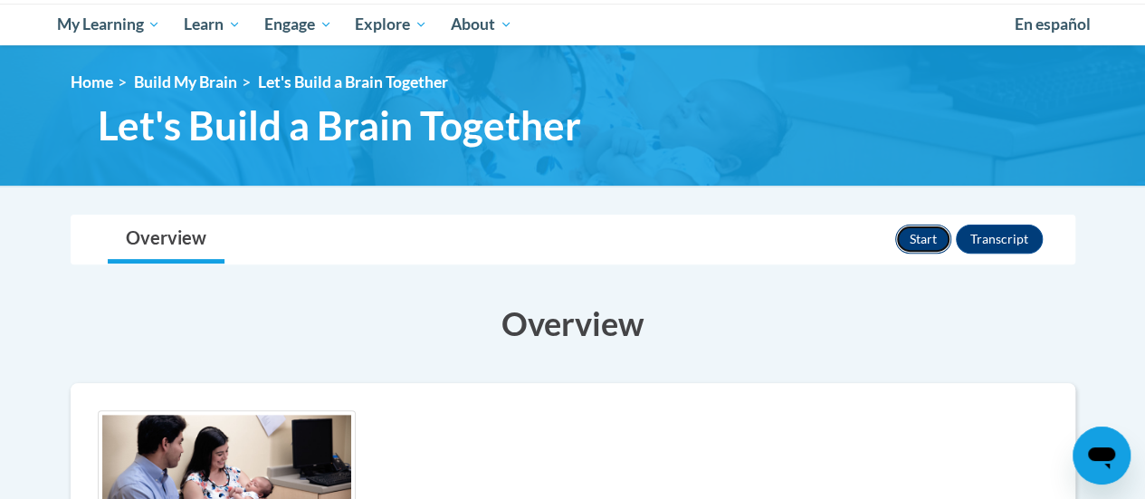
click at [927, 244] on button "Start" at bounding box center [923, 239] width 56 height 29
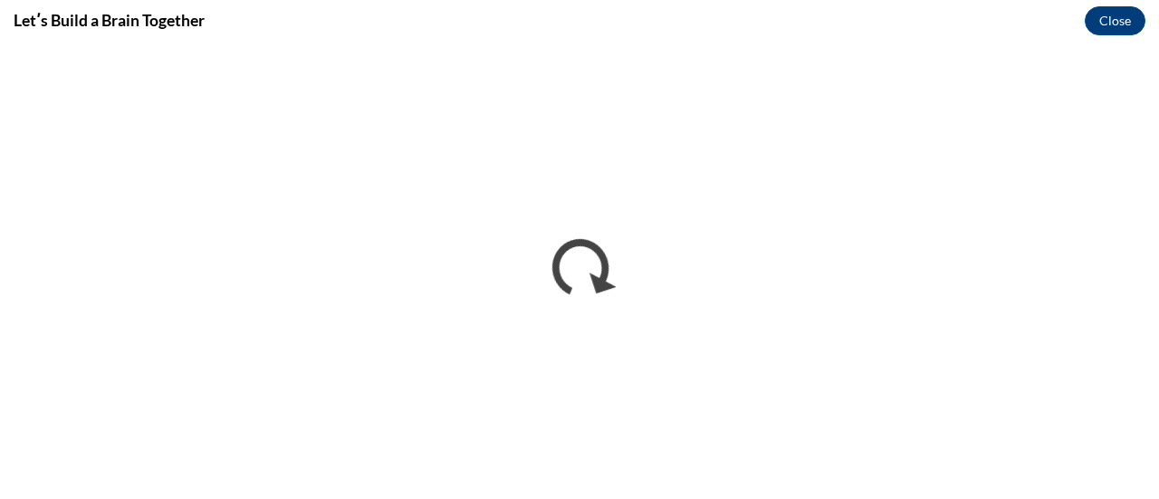
scroll to position [0, 0]
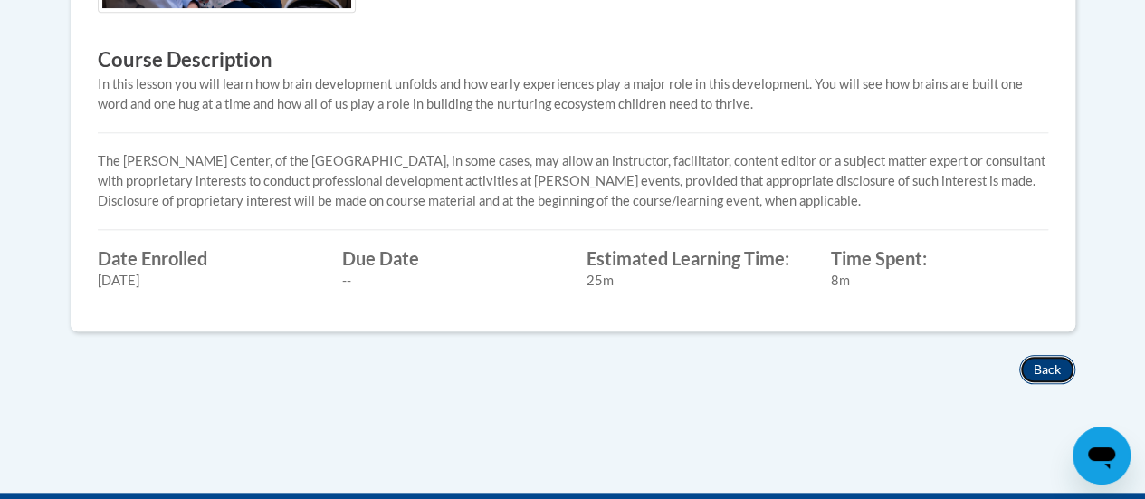
click at [1065, 359] on button "Back" at bounding box center [1047, 369] width 56 height 29
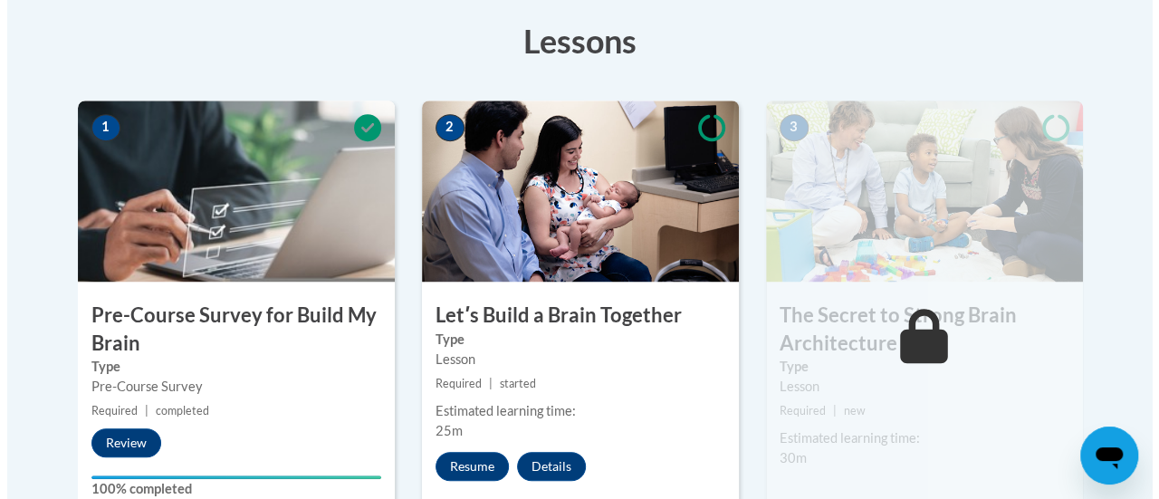
scroll to position [511, 0]
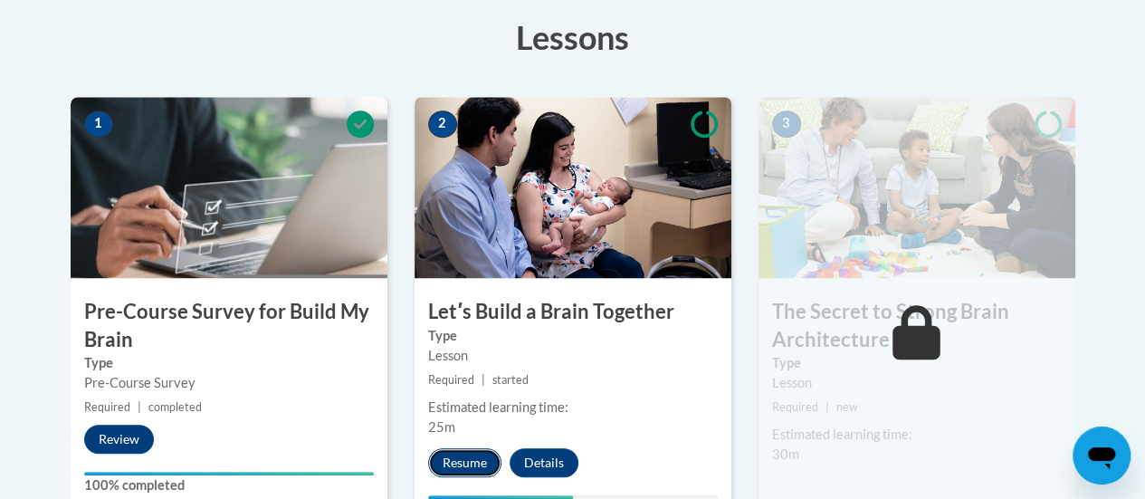
click at [472, 454] on button "Resume" at bounding box center [464, 462] width 73 height 29
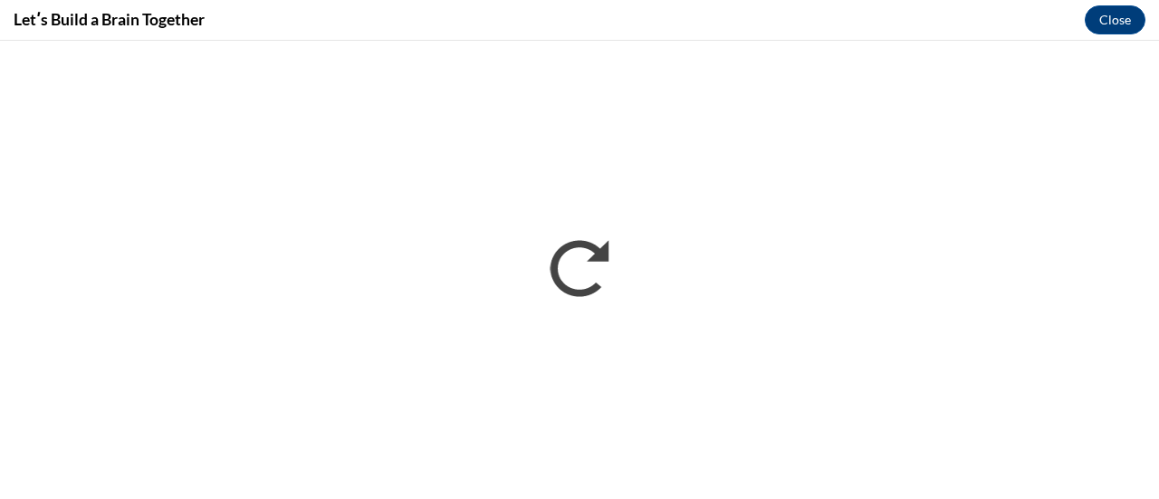
scroll to position [0, 0]
